Goal: Check status: Check status

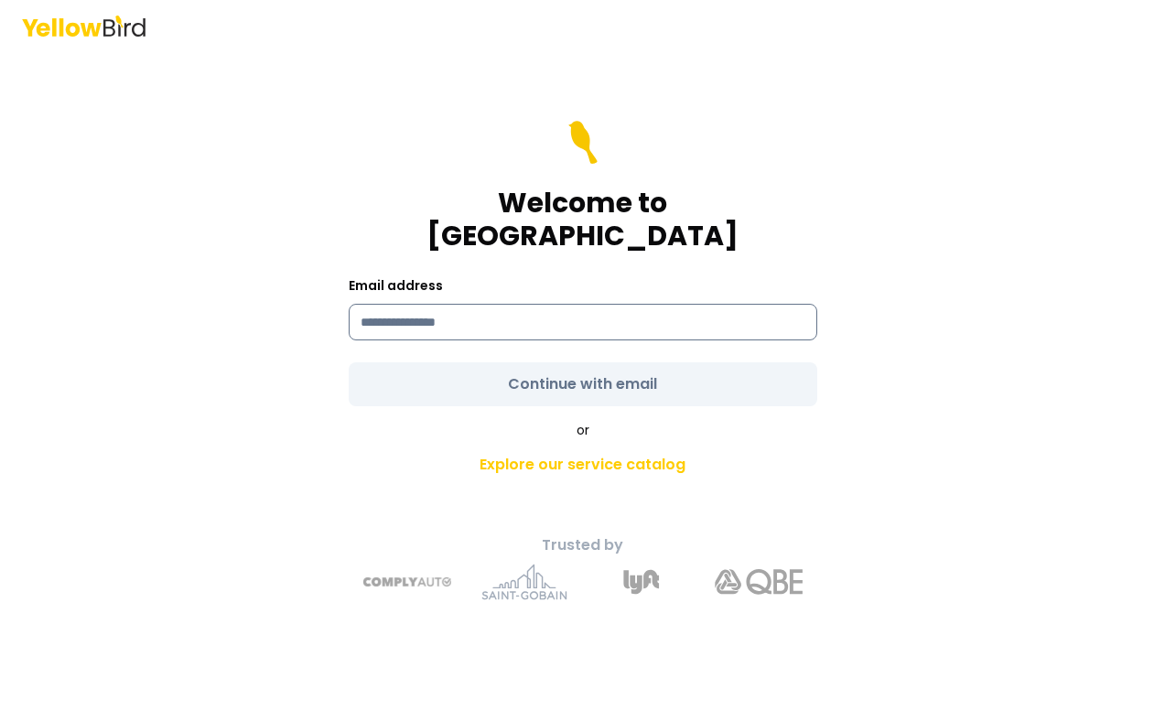
click at [435, 310] on input at bounding box center [583, 322] width 468 height 37
type input "**********"
click at [533, 362] on form "**********" at bounding box center [583, 263] width 468 height 285
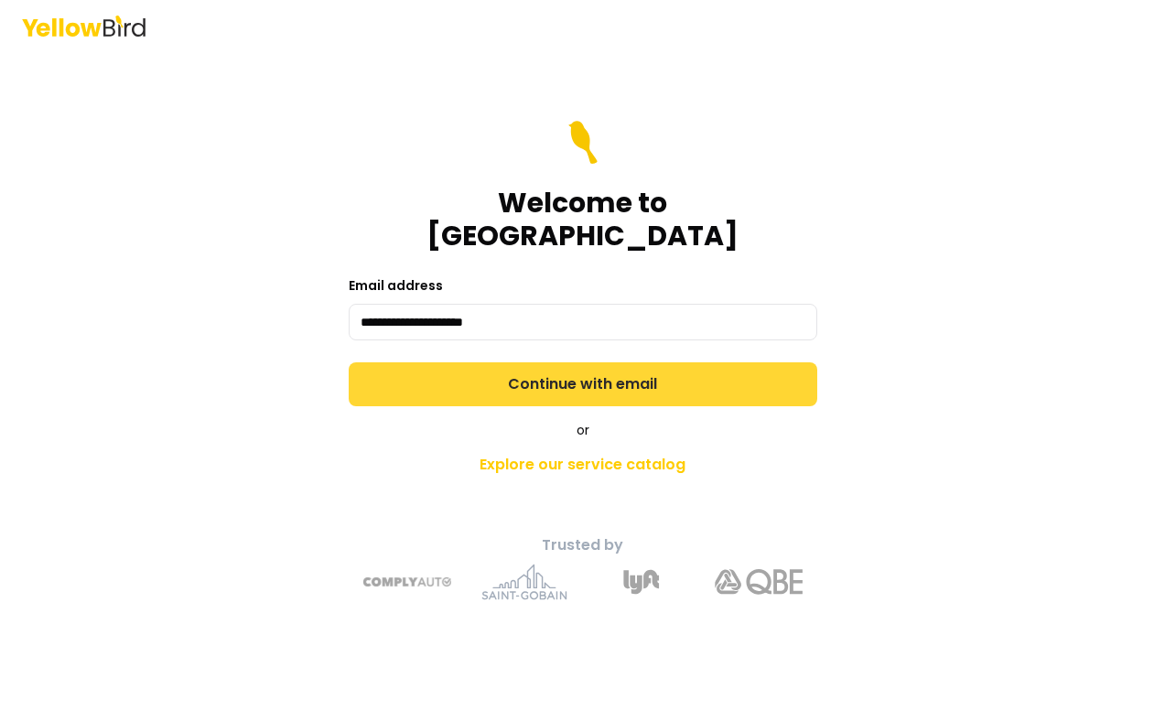
click at [634, 371] on button "Continue with email" at bounding box center [583, 384] width 468 height 44
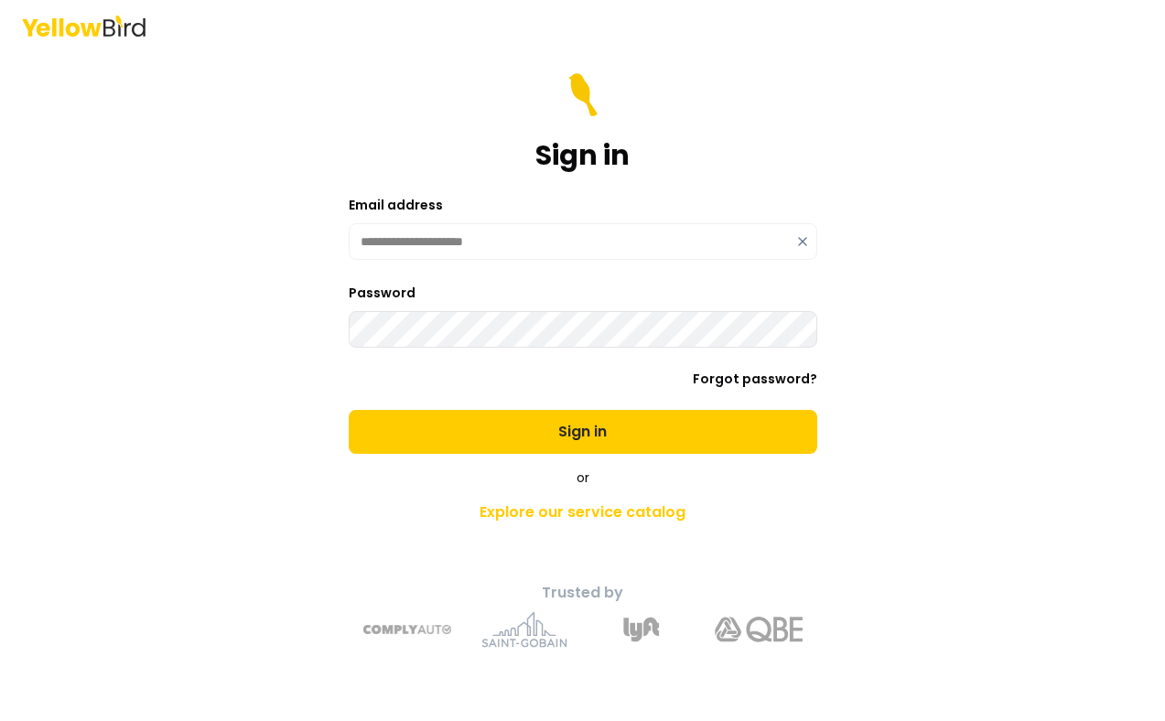
click at [349, 410] on button "Sign in" at bounding box center [583, 432] width 468 height 44
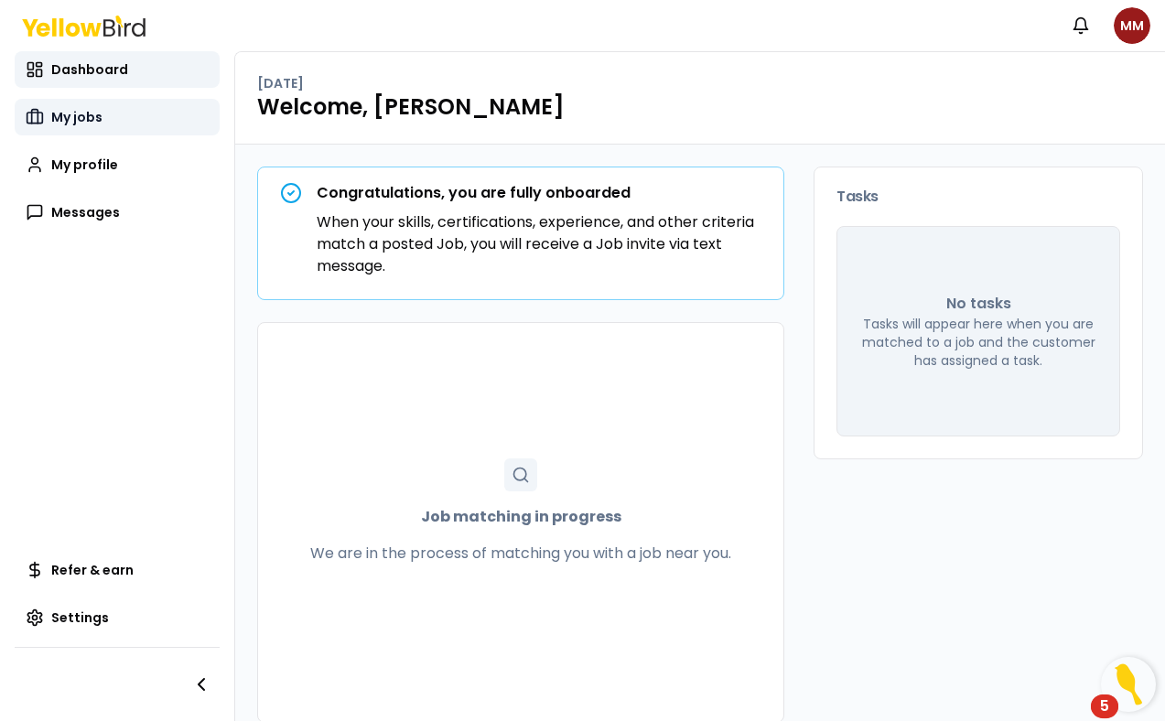
click at [92, 124] on span "My jobs" at bounding box center [76, 117] width 51 height 18
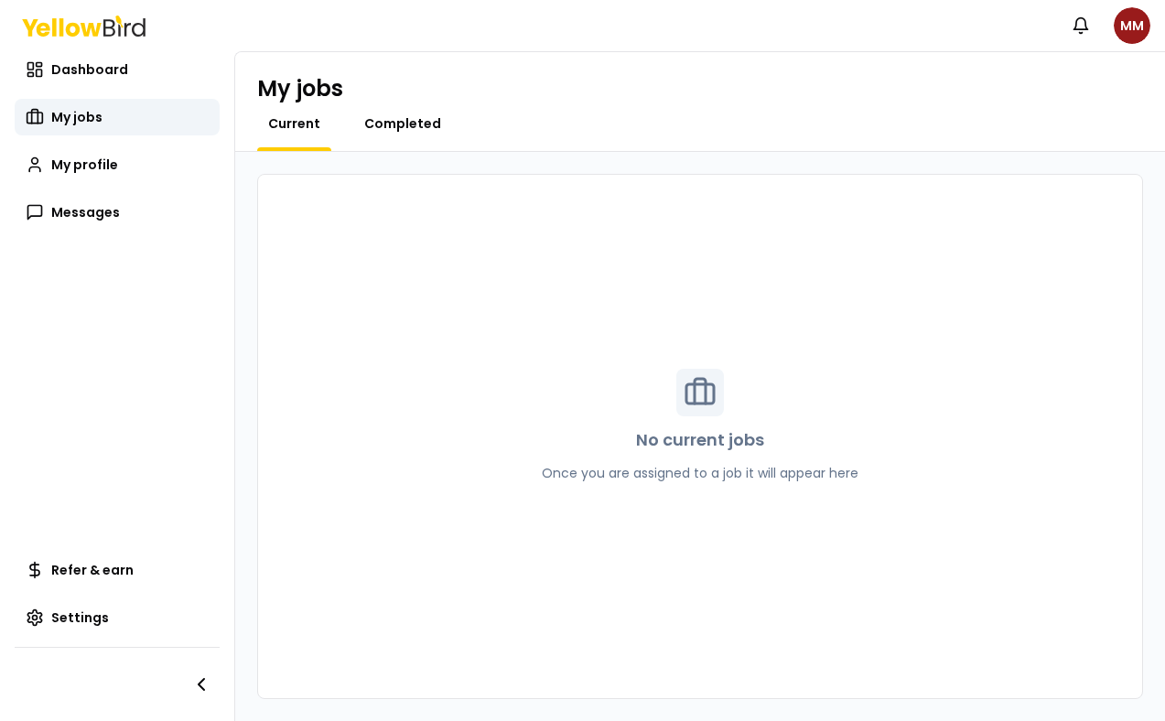
click at [406, 120] on span "Completed" at bounding box center [402, 123] width 77 height 18
click at [276, 117] on span "Current" at bounding box center [294, 123] width 52 height 18
click at [383, 393] on div "No current jobs Once you are assigned to a job it will appear here" at bounding box center [700, 436] width 886 height 525
click at [354, 408] on div "No current jobs Once you are assigned to a job it will appear here" at bounding box center [700, 436] width 886 height 525
click at [361, 291] on div "No current jobs Once you are assigned to a job it will appear here" at bounding box center [700, 436] width 886 height 525
